Goal: Information Seeking & Learning: Learn about a topic

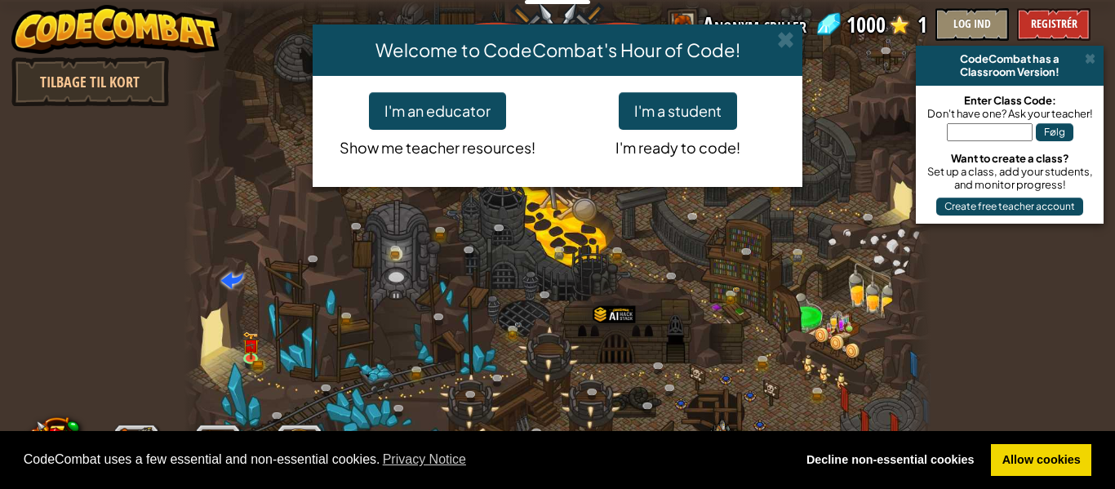
select select "da"
click at [657, 125] on button "I'm a student" at bounding box center [678, 111] width 118 height 38
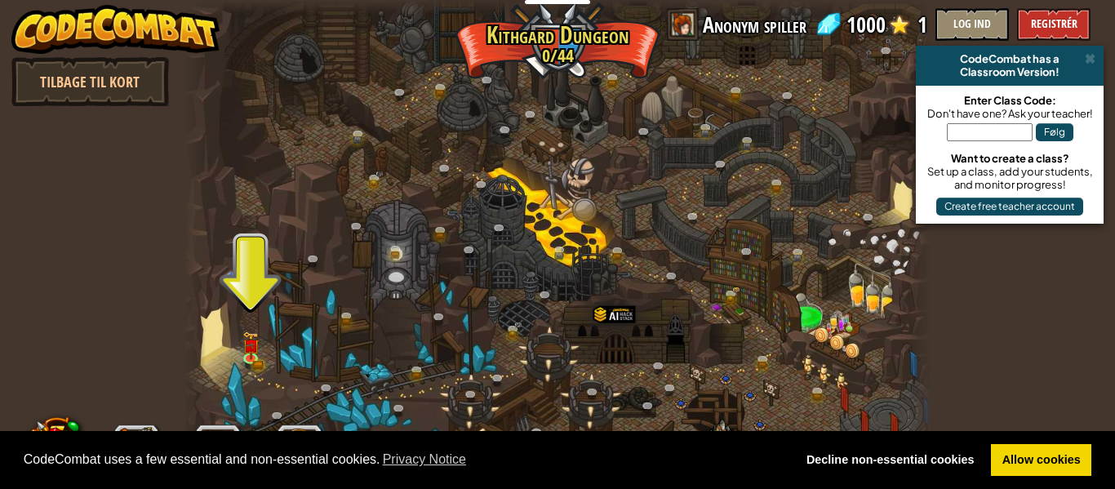
click at [235, 349] on div at bounding box center [558, 244] width 748 height 489
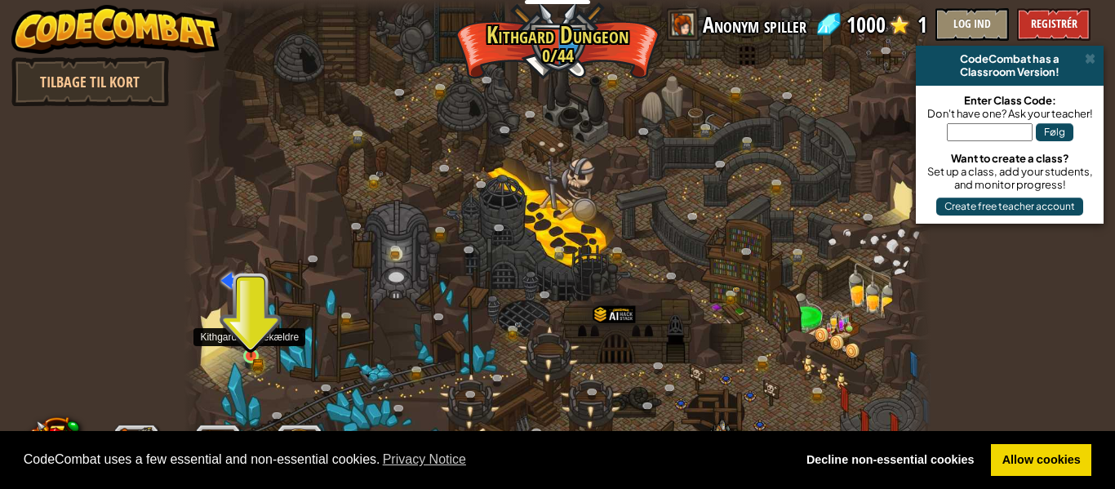
click at [250, 352] on img at bounding box center [250, 339] width 17 height 38
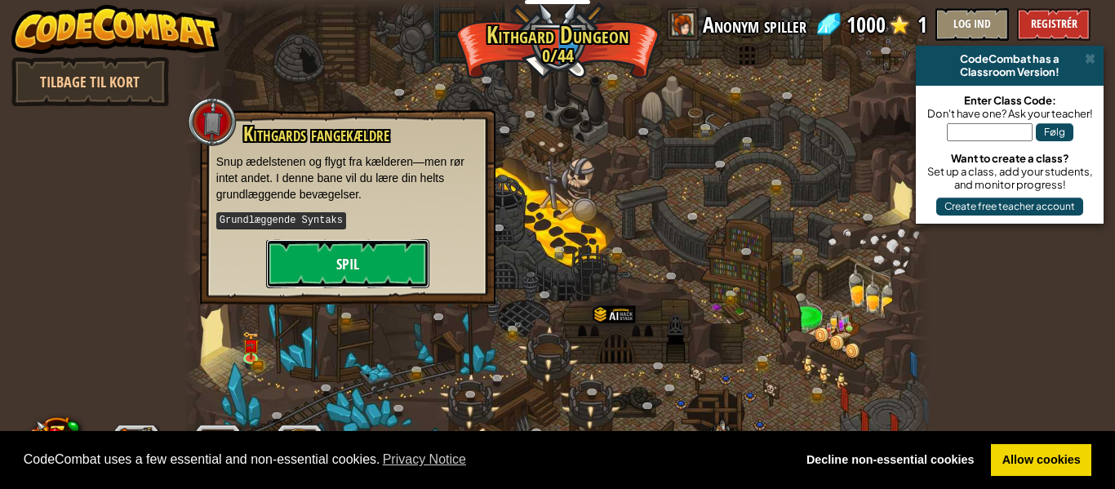
click at [329, 259] on button "Spil" at bounding box center [347, 263] width 163 height 49
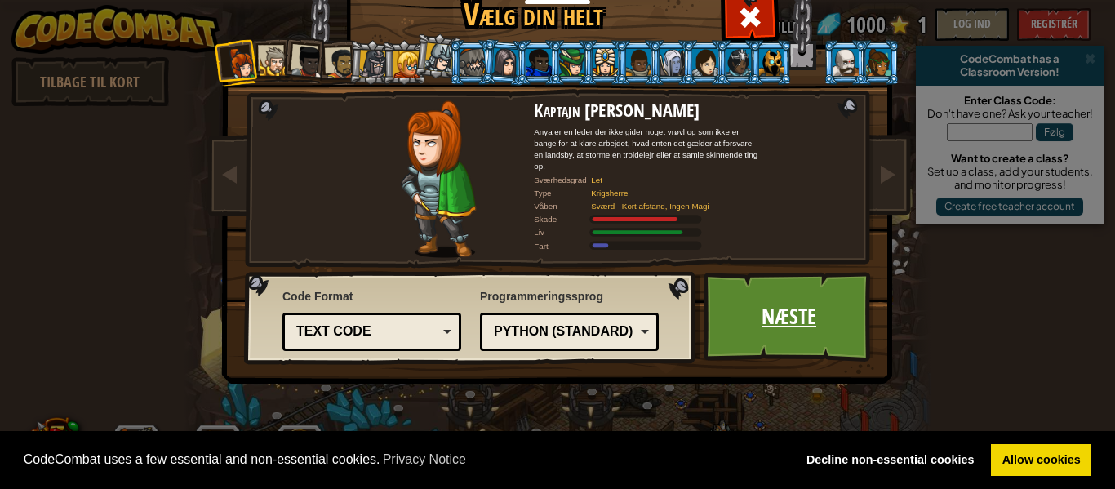
click at [811, 340] on link "Næste" at bounding box center [789, 317] width 171 height 90
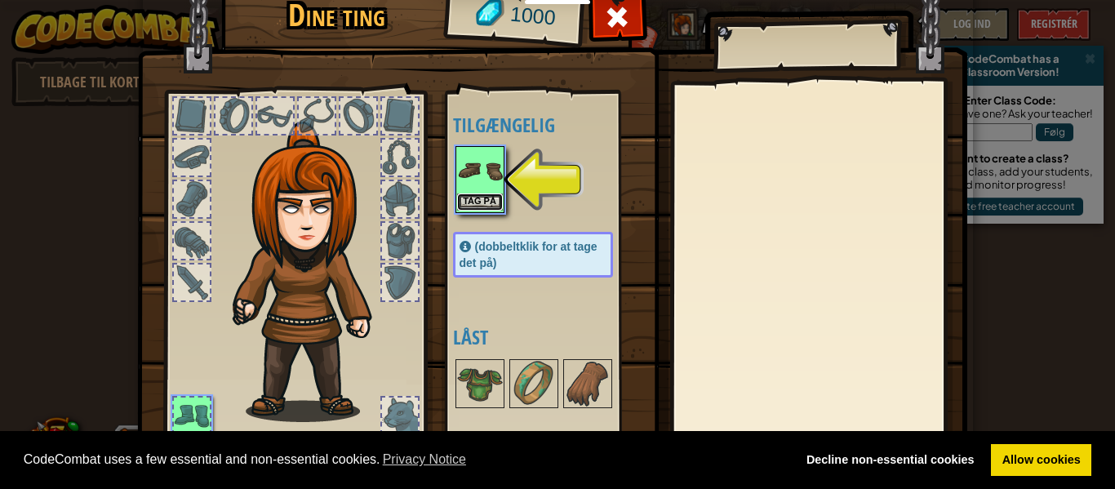
click at [485, 201] on button "Tag på" at bounding box center [480, 201] width 46 height 17
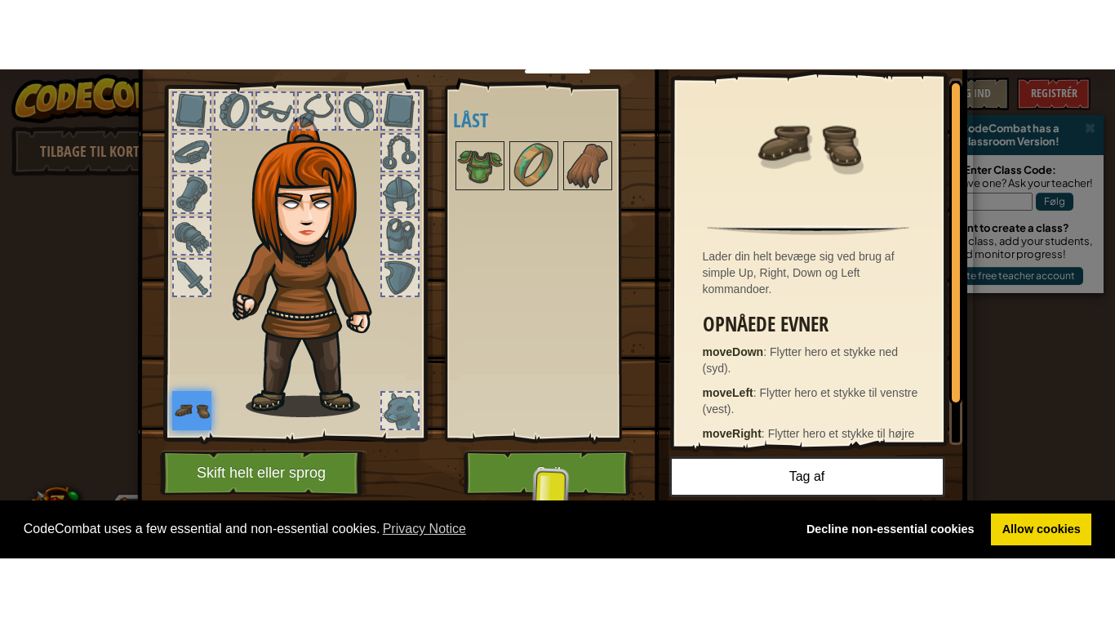
scroll to position [74, 0]
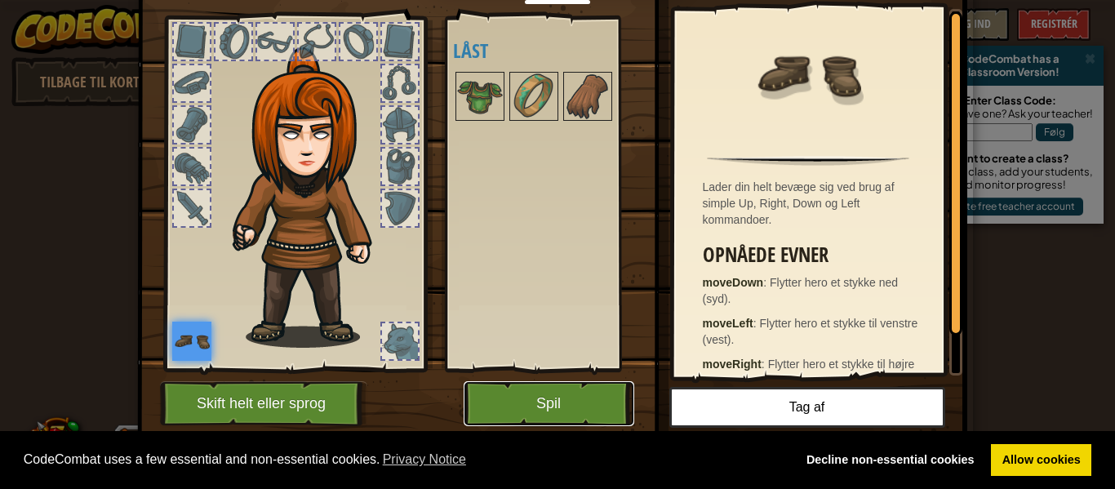
click at [528, 410] on button "Spil" at bounding box center [549, 403] width 171 height 45
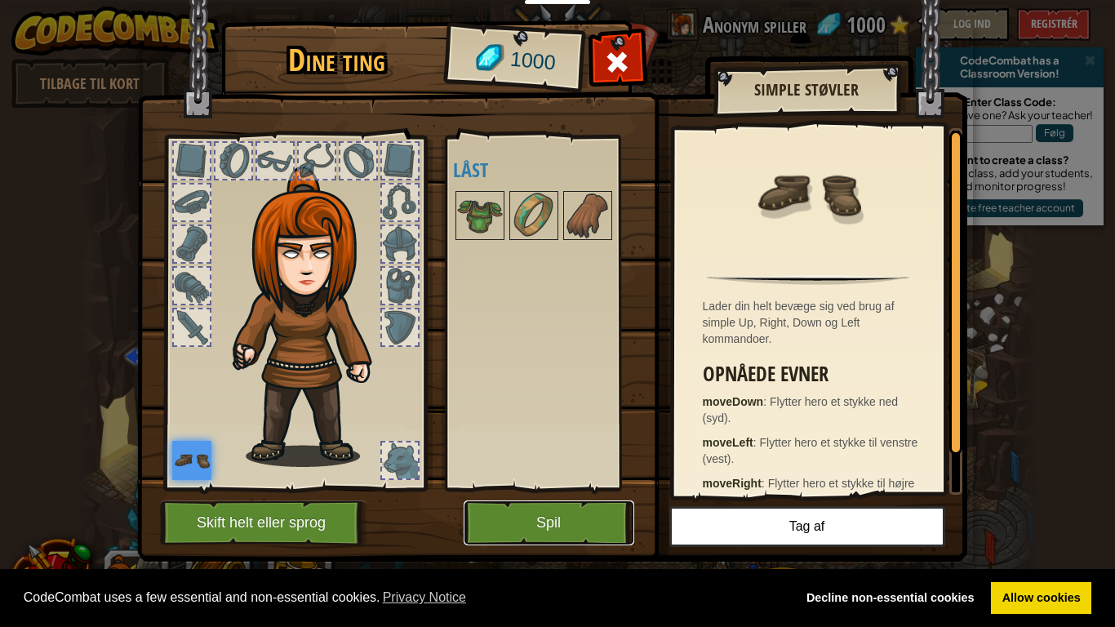
scroll to position [0, 0]
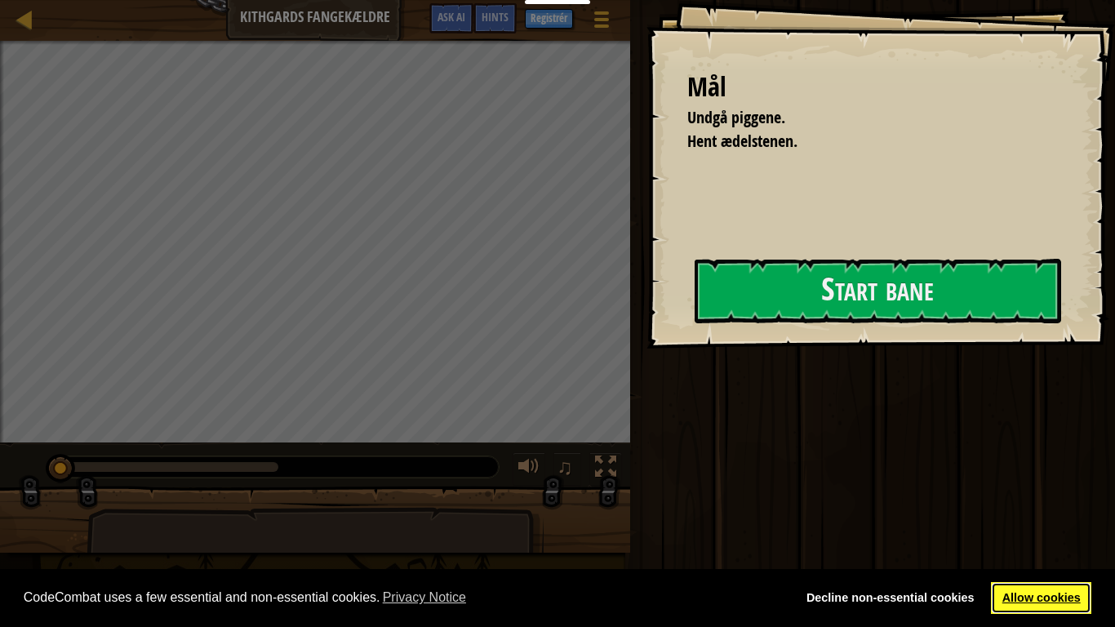
click at [993, 488] on link "Allow cookies" at bounding box center [1041, 598] width 100 height 33
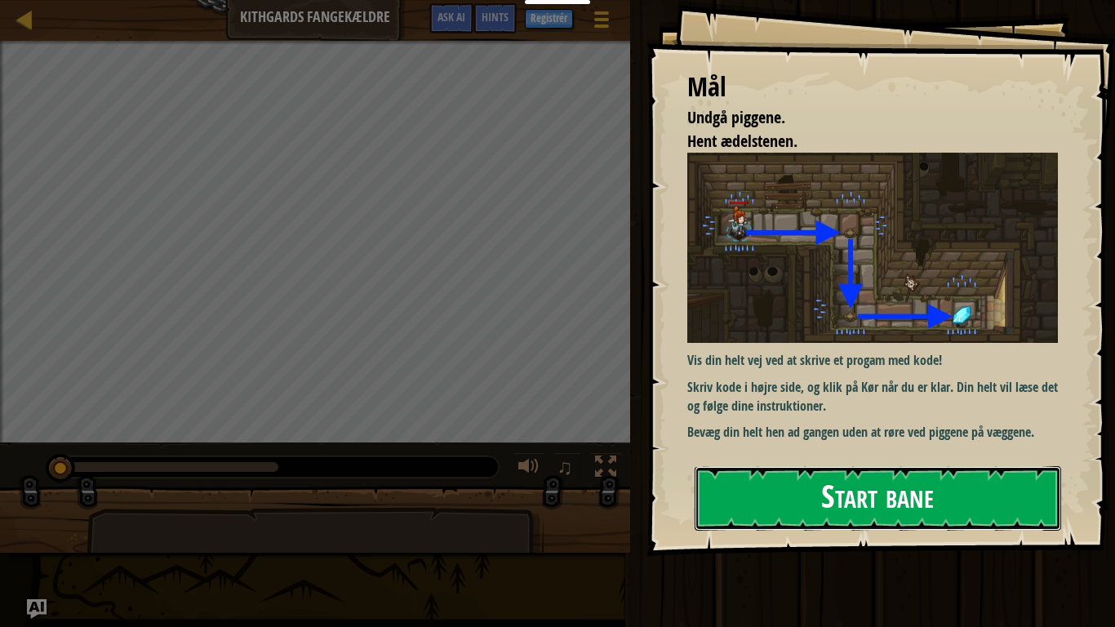
click at [900, 488] on button "Start bane" at bounding box center [878, 498] width 367 height 64
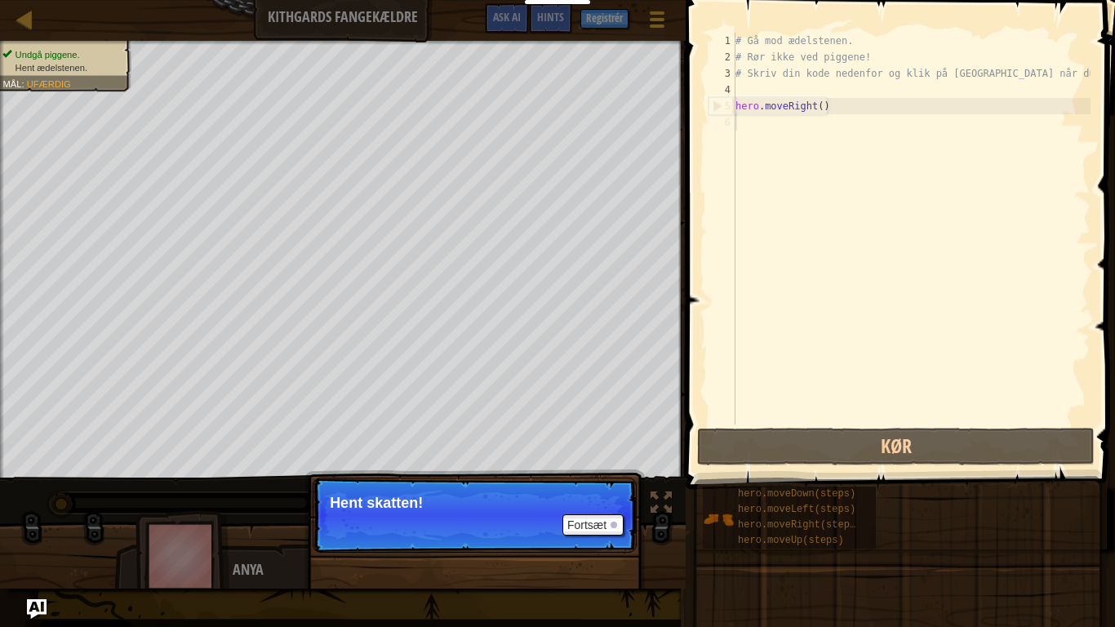
click at [604, 488] on p "Fortsæt Hent skatten!" at bounding box center [475, 515] width 324 height 75
click at [598, 488] on button "Fortsæt" at bounding box center [592, 524] width 61 height 21
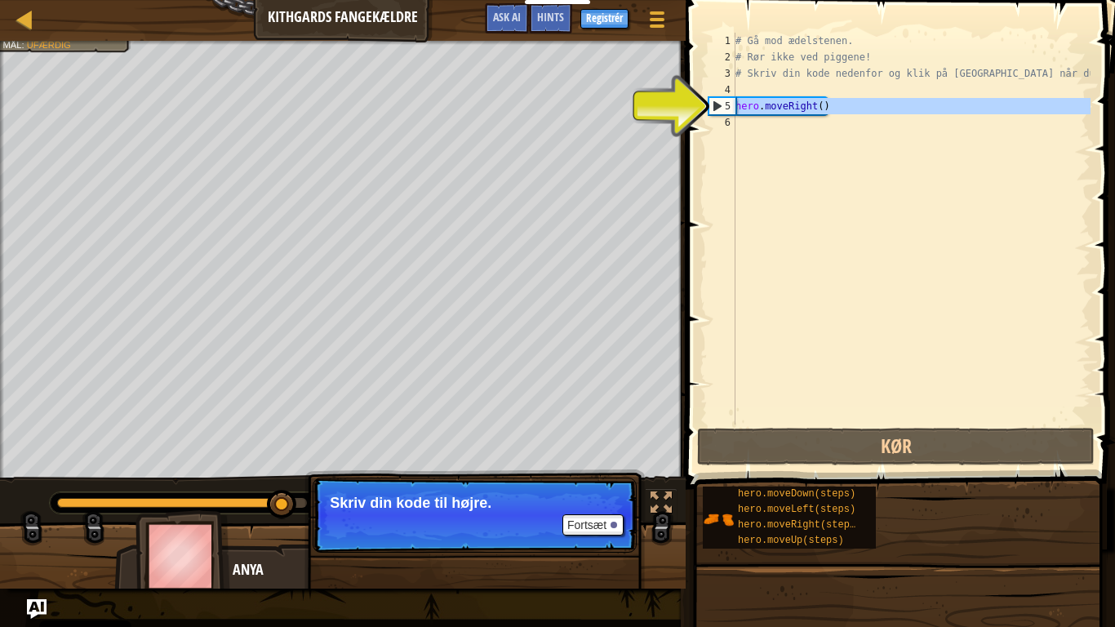
click at [718, 105] on div "5" at bounding box center [722, 106] width 26 height 16
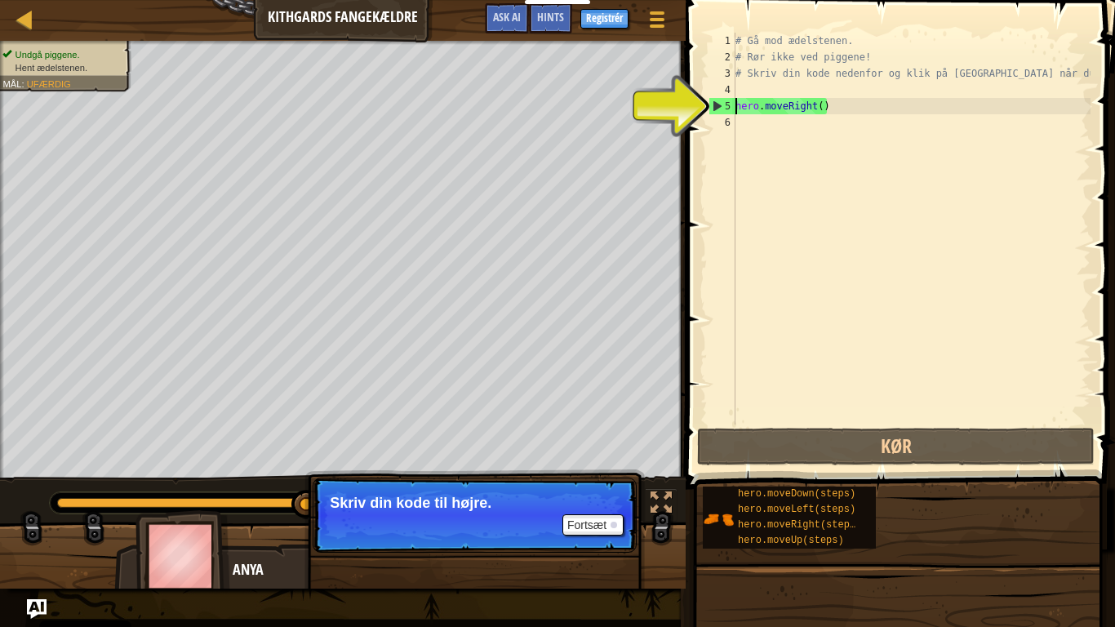
click at [721, 109] on div "5" at bounding box center [722, 106] width 26 height 16
click at [718, 106] on div "5" at bounding box center [722, 106] width 26 height 16
click at [756, 113] on div "# Gå mod ædelstenen. # Rør ikke ved piggene! # Skriv din kode nedenfor og klik …" at bounding box center [911, 245] width 358 height 425
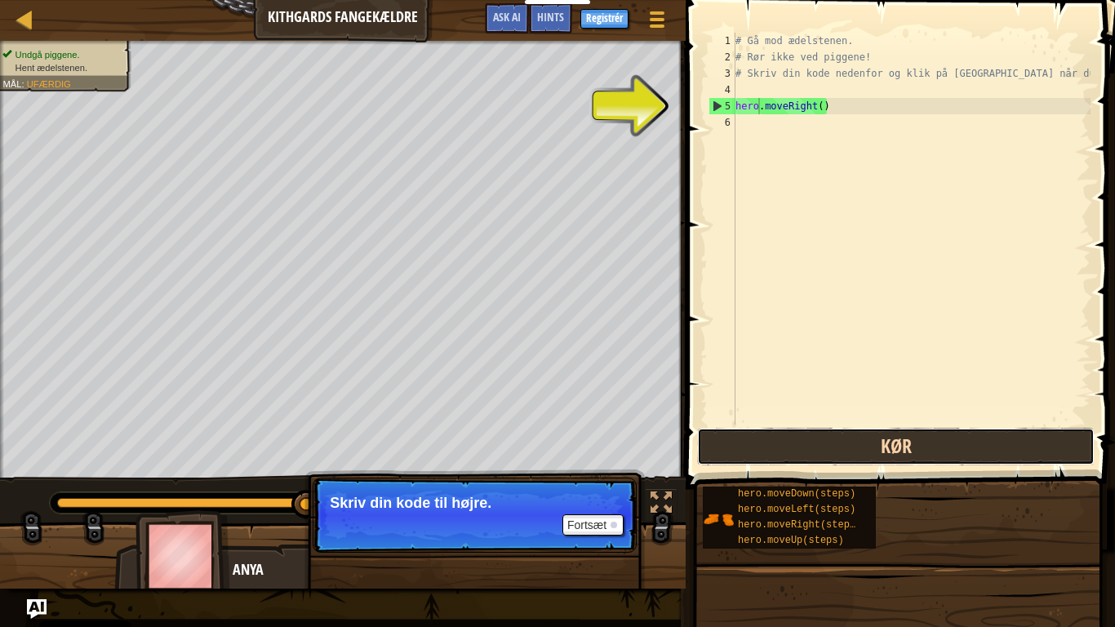
click at [851, 453] on button "Kør" at bounding box center [896, 447] width 398 height 38
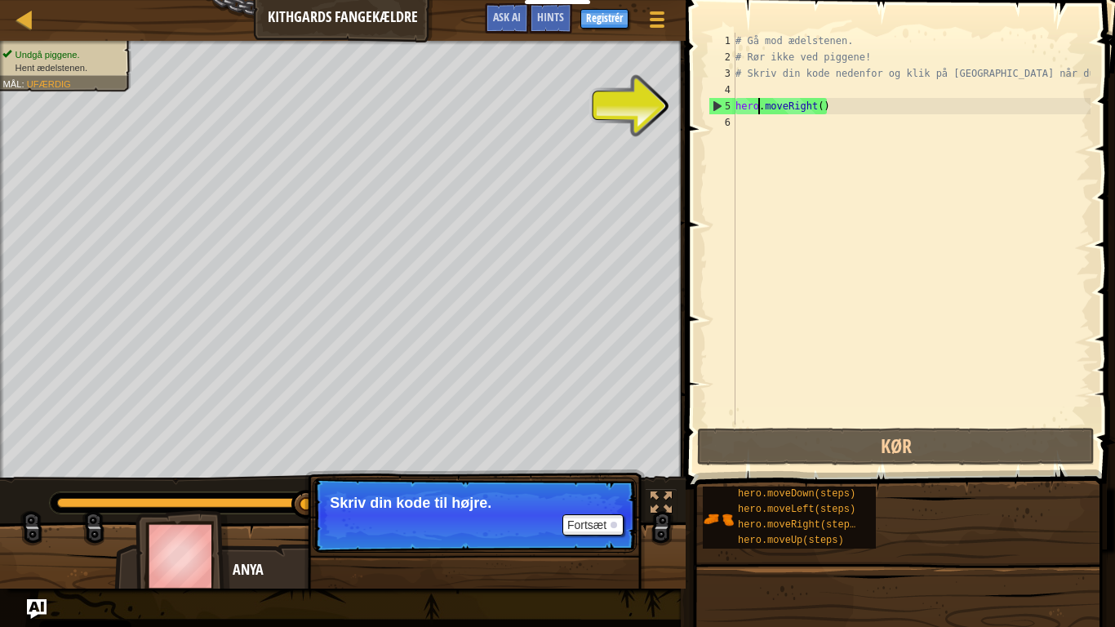
click at [715, 101] on div "5" at bounding box center [722, 106] width 26 height 16
type textarea "hero.moveRight()"
click at [715, 101] on div "5" at bounding box center [722, 106] width 26 height 16
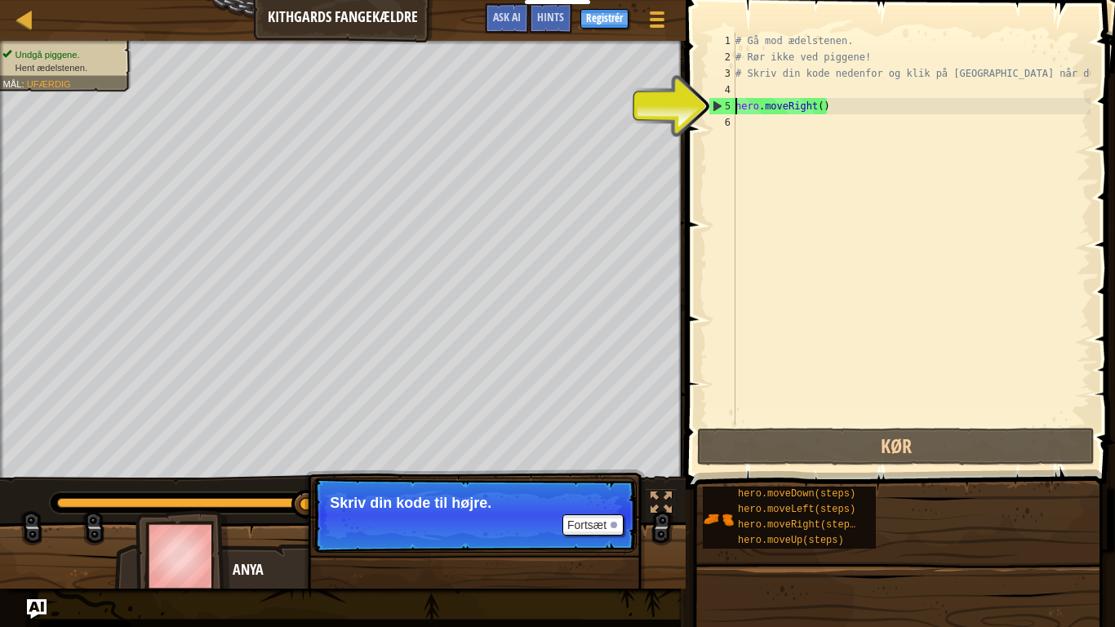
type textarea "hero.moveRight()"
click at [715, 101] on div "5" at bounding box center [722, 106] width 26 height 16
click at [28, 14] on div at bounding box center [25, 19] width 20 height 20
select select "da"
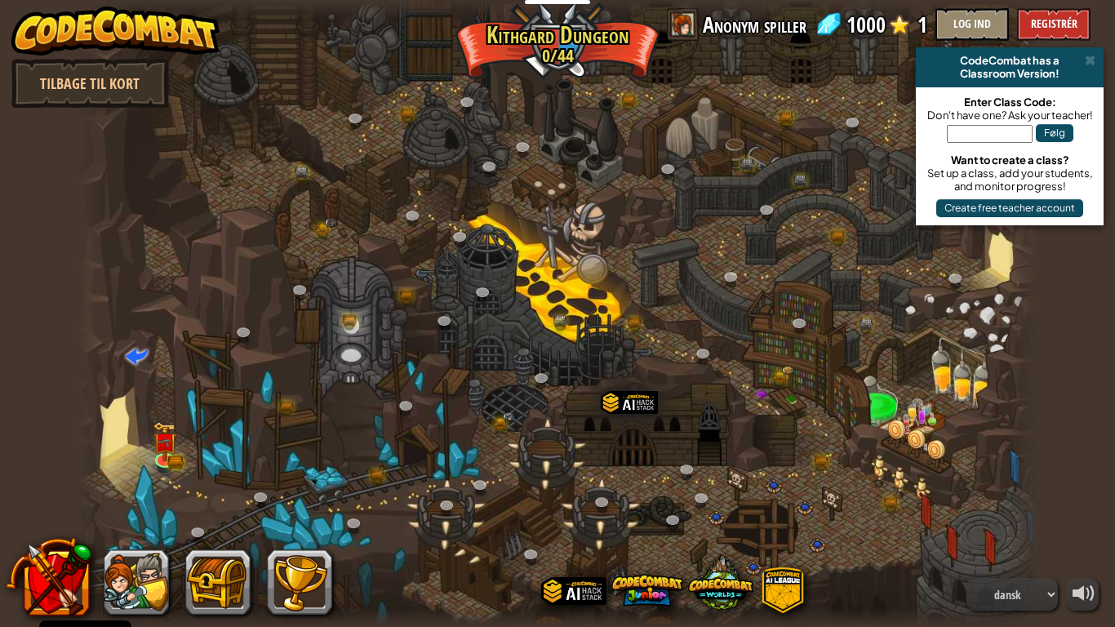
select select "da"
